Goal: Check status: Check status

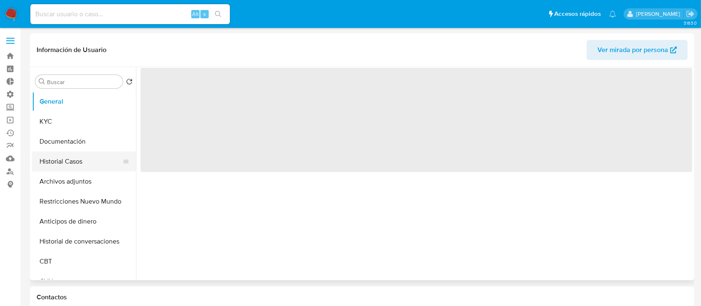
select select "10"
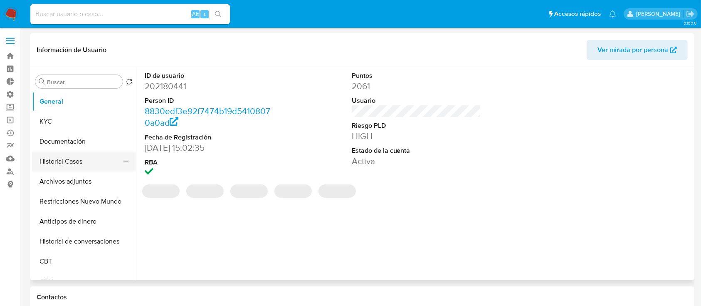
click at [79, 171] on button "Historial Casos" at bounding box center [80, 161] width 97 height 20
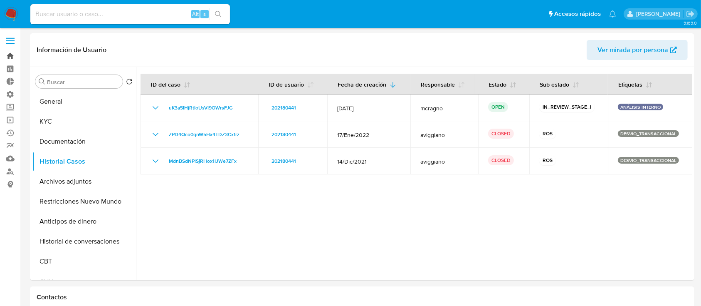
click at [7, 55] on link "Bandeja" at bounding box center [49, 55] width 99 height 13
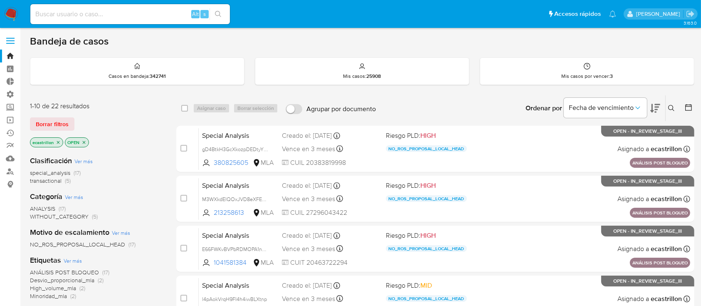
click at [60, 110] on div "1-10 de 22 resultados Borrar filtros ecastrillon OPEN" at bounding box center [96, 124] width 133 height 47
click at [59, 118] on span "Borrar filtros" at bounding box center [52, 124] width 33 height 12
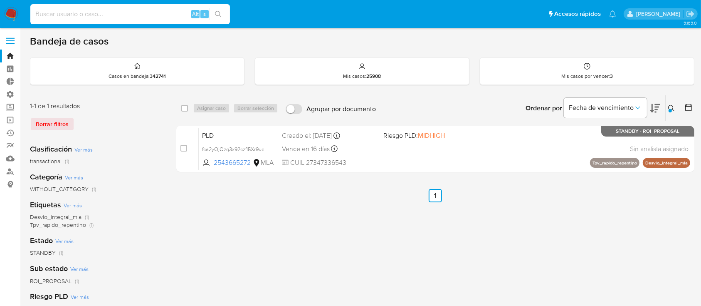
click at [160, 12] on input at bounding box center [130, 14] width 200 height 11
paste input "JRlXi8muXuFL4MBUvJcODVD1"
type input "JRlXi8muXuFL4MBUvJcODVD1"
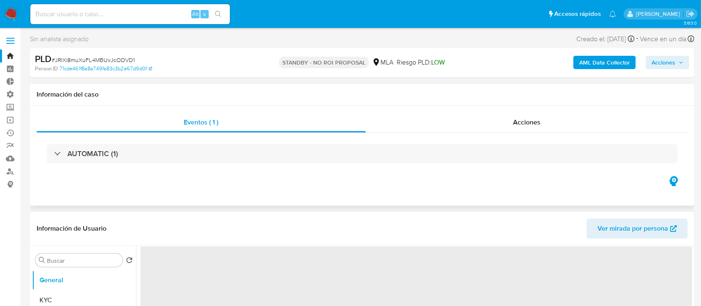
select select "10"
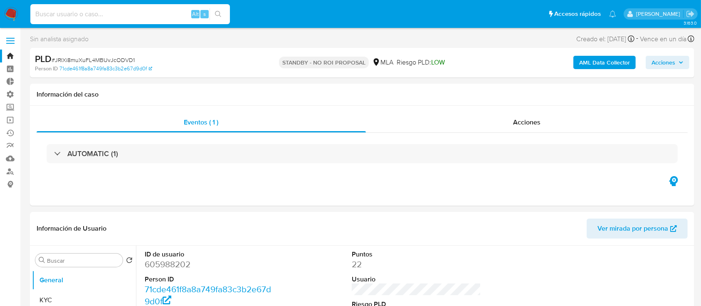
click at [162, 10] on input at bounding box center [130, 14] width 200 height 11
paste input "nWtKp1XfIO1QPpKRZPQ6s9Po"
type input "nWtKp1XfIO1QPpKRZPQ6s9Po"
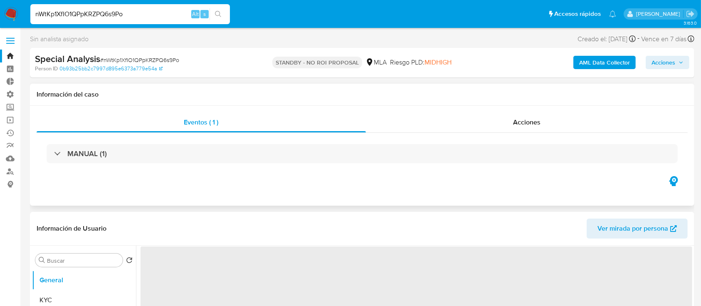
click at [500, 133] on div "MANUAL (1)" at bounding box center [362, 154] width 651 height 42
select select "10"
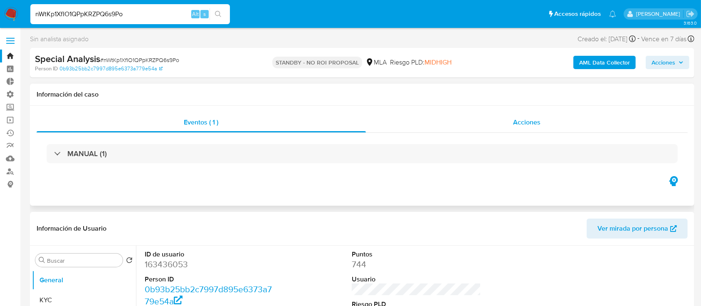
click at [499, 121] on div "Acciones" at bounding box center [527, 122] width 322 height 20
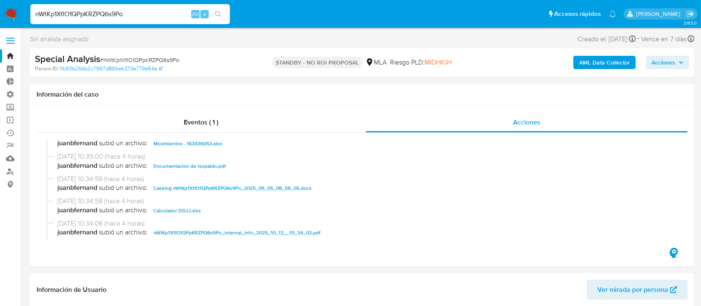
scroll to position [53, 0]
click at [158, 15] on input "nWtKp1XfIO1QPpKRZPQ6s9Po" at bounding box center [130, 14] width 200 height 11
paste input "a2qToUpb4xhKt34TpYltOwU6"
type input "a2qToUpb4xhKt34TpYltOwU6"
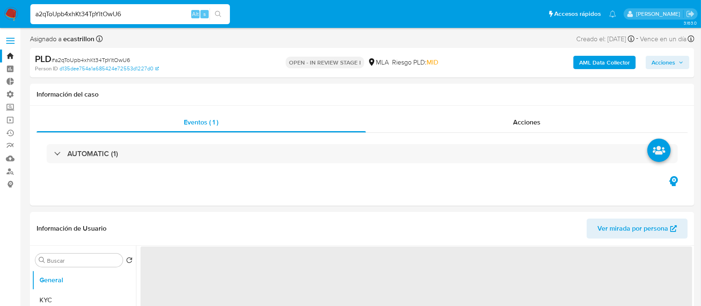
select select "10"
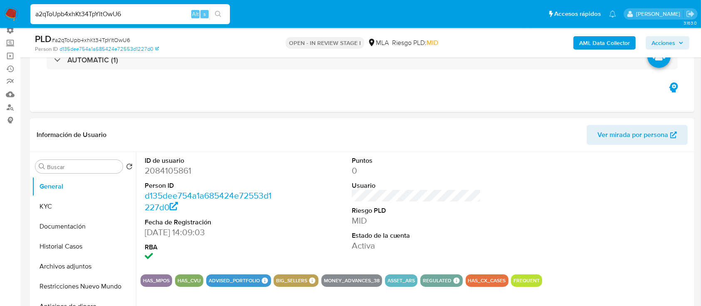
scroll to position [71, 0]
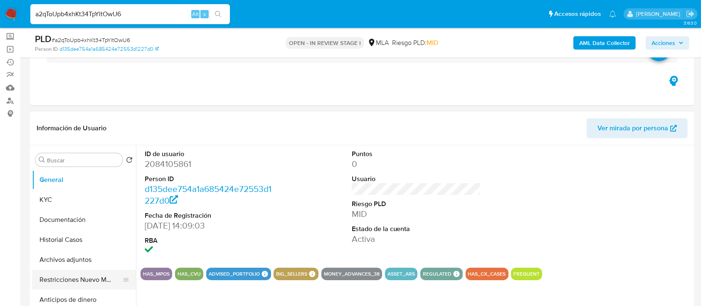
click at [74, 278] on button "Restricciones Nuevo Mundo" at bounding box center [80, 280] width 97 height 20
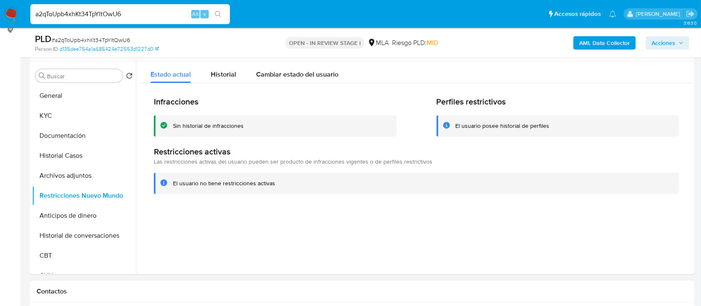
scroll to position [156, 0]
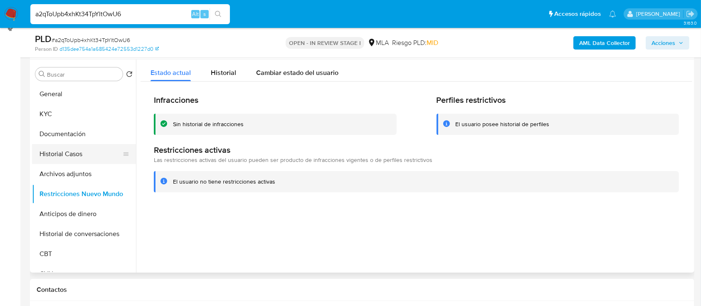
click at [63, 148] on button "Historial Casos" at bounding box center [80, 154] width 97 height 20
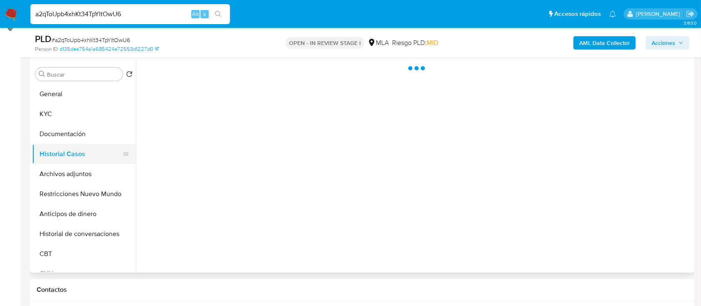
click at [82, 153] on button "Historial Casos" at bounding box center [80, 154] width 97 height 20
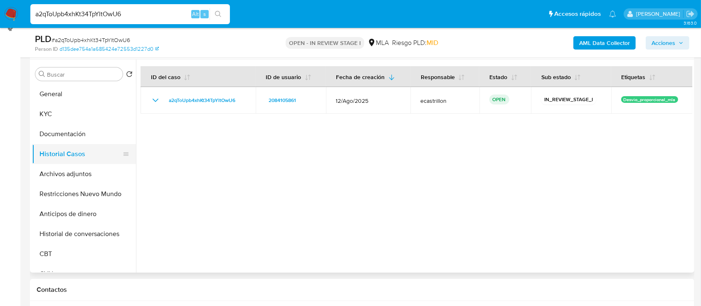
click at [65, 148] on button "Historial Casos" at bounding box center [80, 154] width 97 height 20
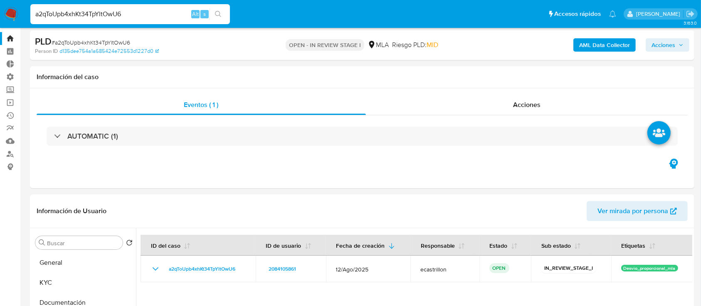
scroll to position [17, 0]
click at [63, 260] on button "General" at bounding box center [80, 263] width 97 height 20
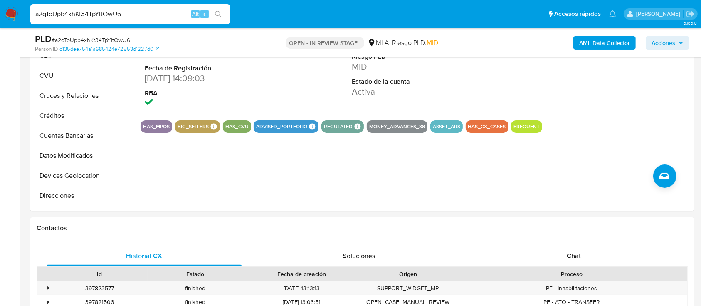
scroll to position [0, 0]
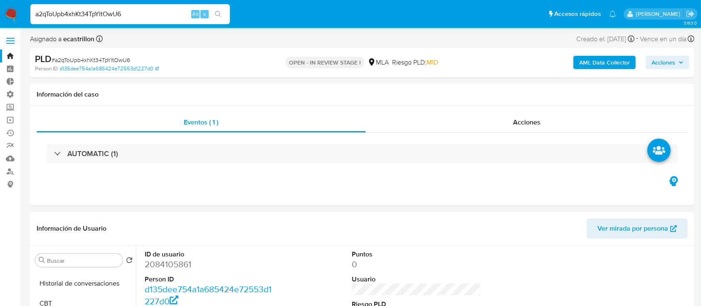
click at [176, 11] on input "a2qToUpb4xhKt34TpYltOwU6" at bounding box center [130, 14] width 200 height 11
paste input "30718532449"
type input "3"
click at [5, 47] on label at bounding box center [10, 40] width 21 height 17
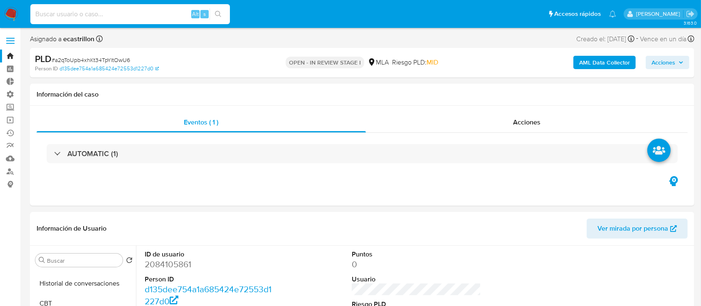
click at [0, 0] on input "checkbox" at bounding box center [0, 0] width 0 height 0
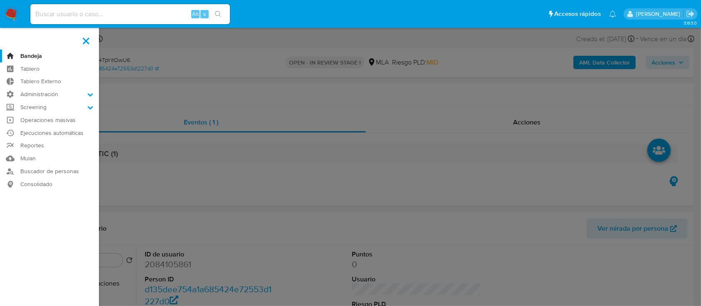
click at [90, 36] on label at bounding box center [86, 40] width 21 height 17
click at [0, 0] on input "checkbox" at bounding box center [0, 0] width 0 height 0
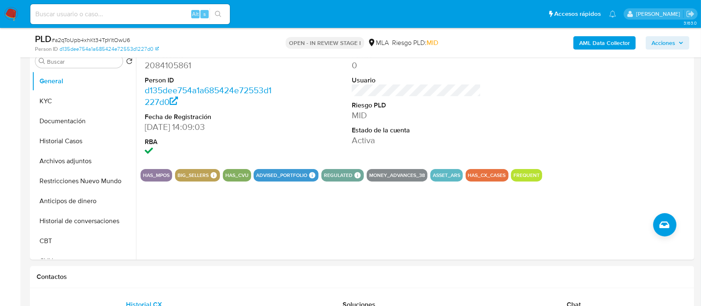
scroll to position [170, 0]
click at [65, 184] on button "Restricciones Nuevo Mundo" at bounding box center [80, 181] width 97 height 20
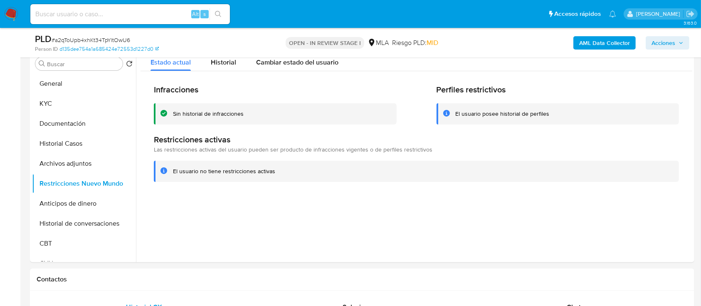
scroll to position [167, 0]
click at [64, 230] on button "Historial de conversaciones" at bounding box center [80, 223] width 97 height 20
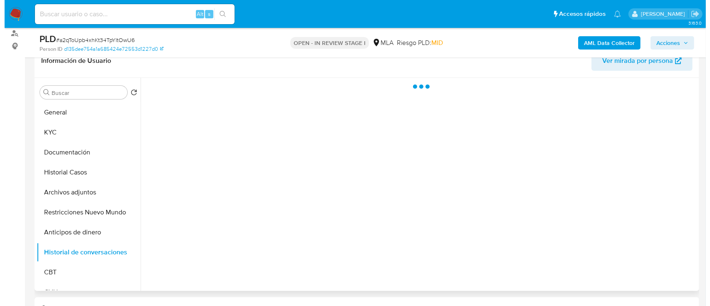
scroll to position [136, 0]
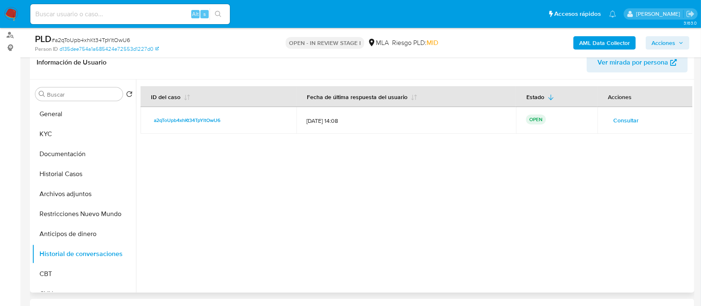
click at [618, 117] on span "Consultar" at bounding box center [625, 120] width 25 height 12
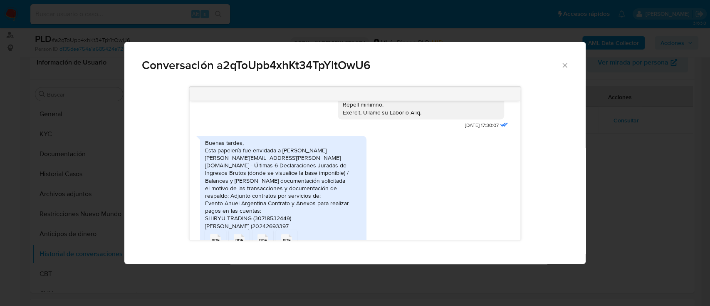
scroll to position [417, 0]
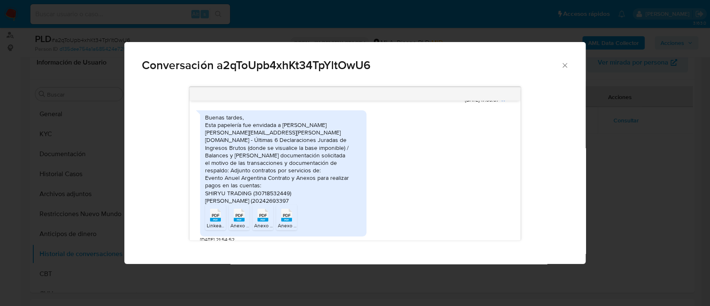
click at [263, 185] on div "Buenas tardes, Esta papelería fue envidada a María maria.lozada@mercadolibre.co…" at bounding box center [283, 159] width 156 height 91
copy div "30718532449"
click at [217, 218] on rect "Comunicación" at bounding box center [215, 220] width 11 height 4
click at [238, 213] on span "PDF" at bounding box center [239, 215] width 8 height 5
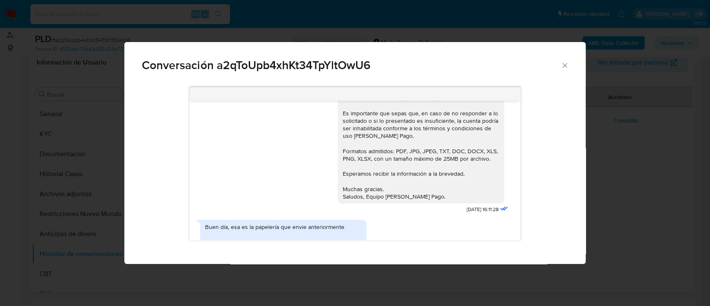
scroll to position [1381, 0]
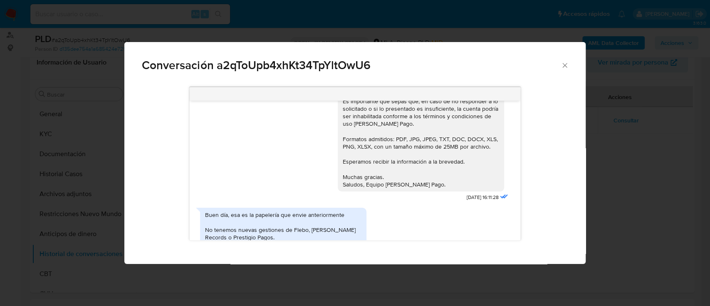
click at [263, 269] on div "Conversación a2qToUpb4xhKt34TpYltOwU6 04/09/2025 17:30:07 Buenas tardes, Esta p…" at bounding box center [355, 153] width 710 height 306
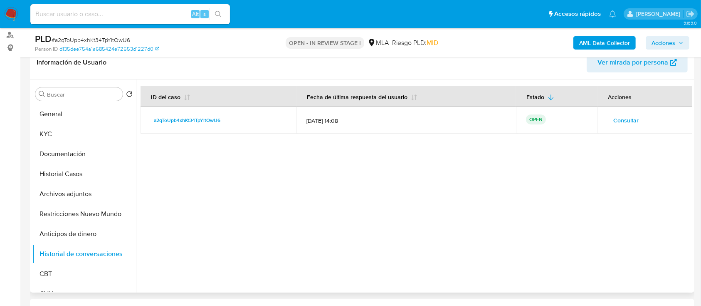
click at [623, 119] on span "Consultar" at bounding box center [625, 120] width 25 height 12
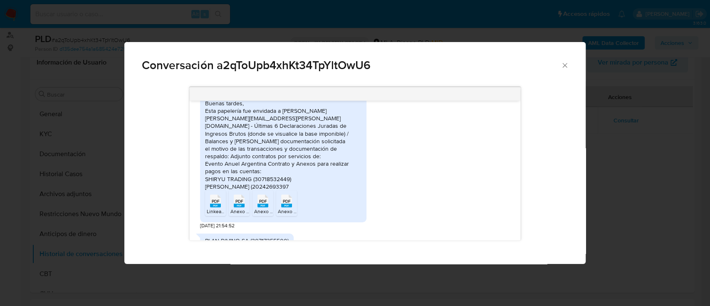
scroll to position [433, 0]
click at [235, 149] on div "Buenas tardes, Esta papelería fue envidada a María maria.lozada@mercadolibre.co…" at bounding box center [283, 143] width 156 height 91
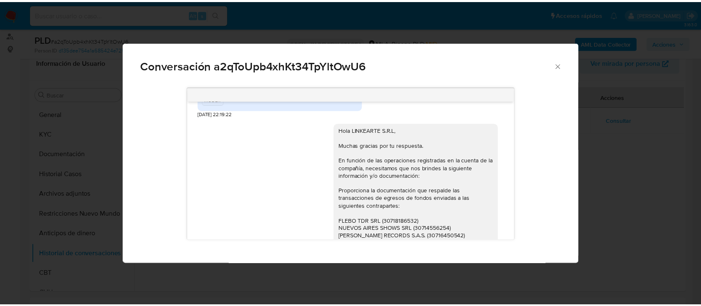
scroll to position [1219, 0]
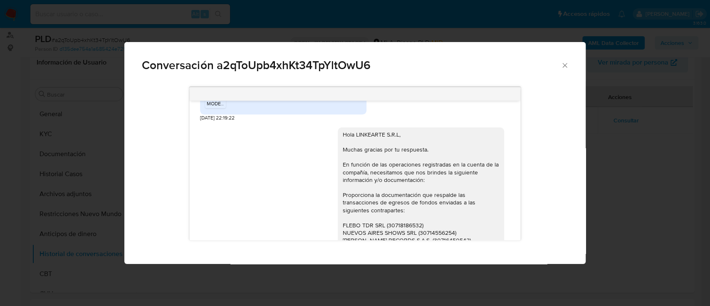
click at [566, 65] on icon "Cerrar" at bounding box center [565, 65] width 8 height 8
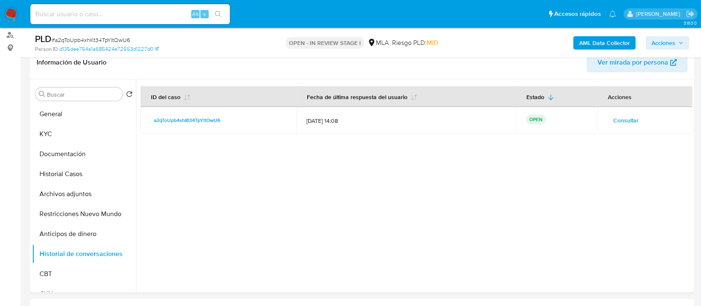
click at [174, 15] on input at bounding box center [130, 14] width 200 height 11
paste input "6r9weRYtPrP84M0Wx6eYqfdB"
type input "6r9weRYtPrP84M0Wx6eYqfdB"
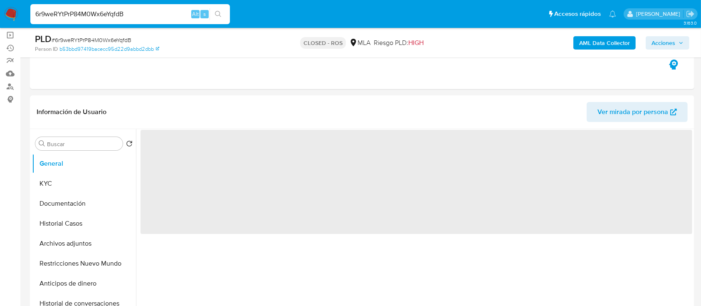
scroll to position [85, 0]
select select "10"
click at [48, 239] on button "Archivos adjuntos" at bounding box center [80, 243] width 97 height 20
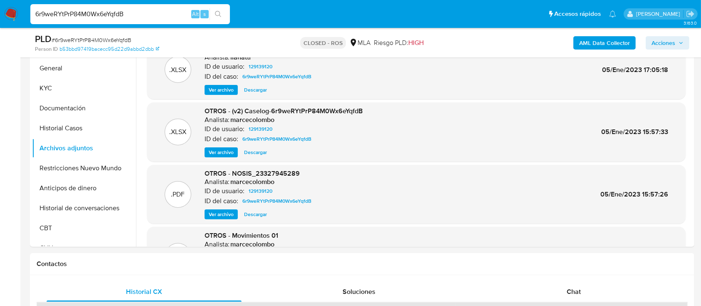
scroll to position [180, 0]
click at [226, 149] on span "Ver archivo" at bounding box center [221, 152] width 25 height 8
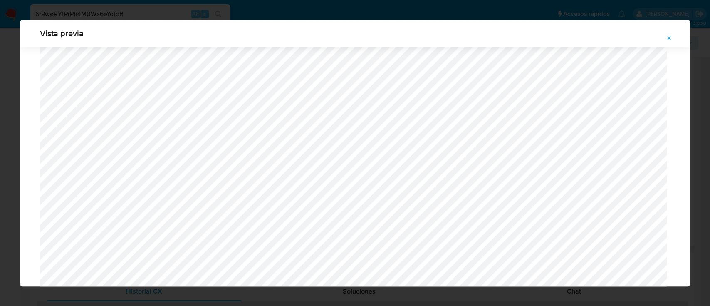
scroll to position [336, 0]
